Goal: Transaction & Acquisition: Purchase product/service

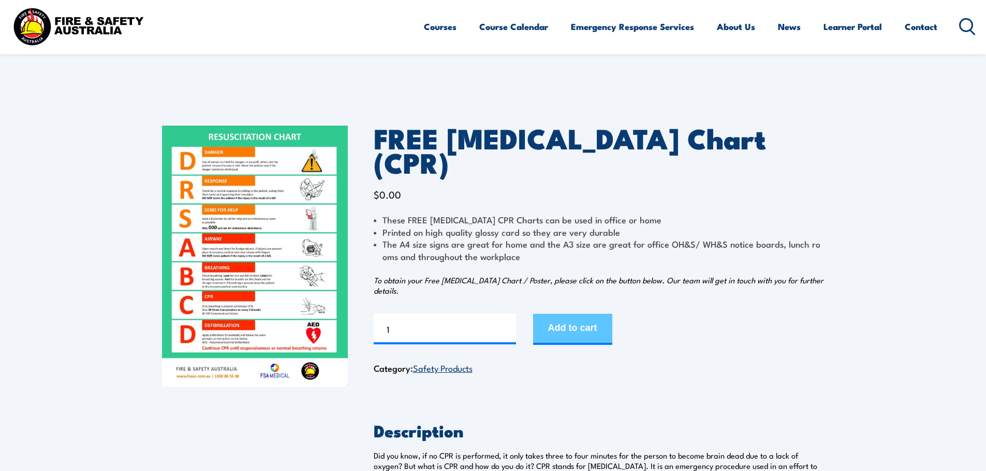
click at [556, 314] on button "Add to cart" at bounding box center [572, 329] width 79 height 31
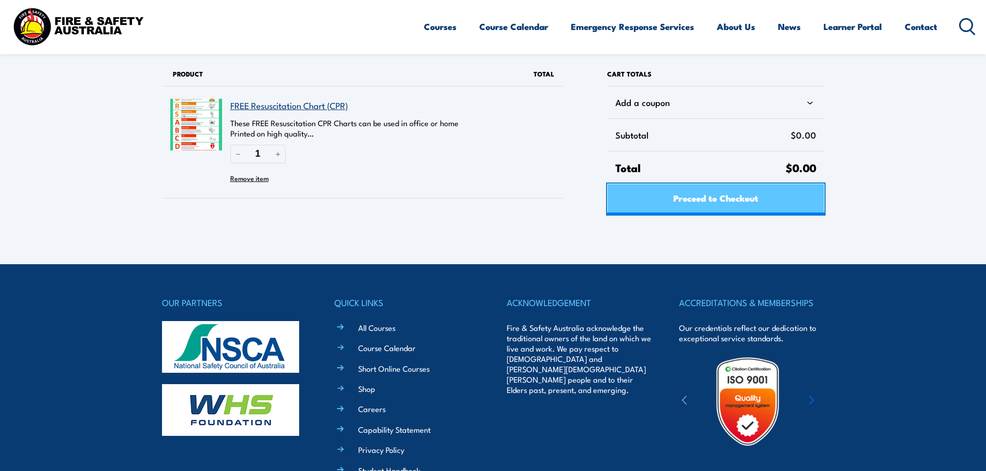
click at [706, 202] on span "Proceed to Checkout" at bounding box center [715, 197] width 85 height 27
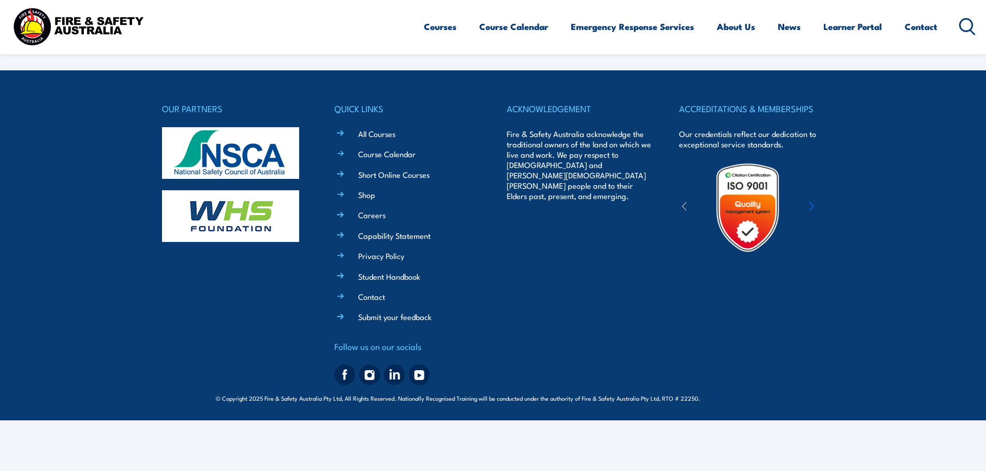
select select "VIC"
